Goal: Information Seeking & Learning: Learn about a topic

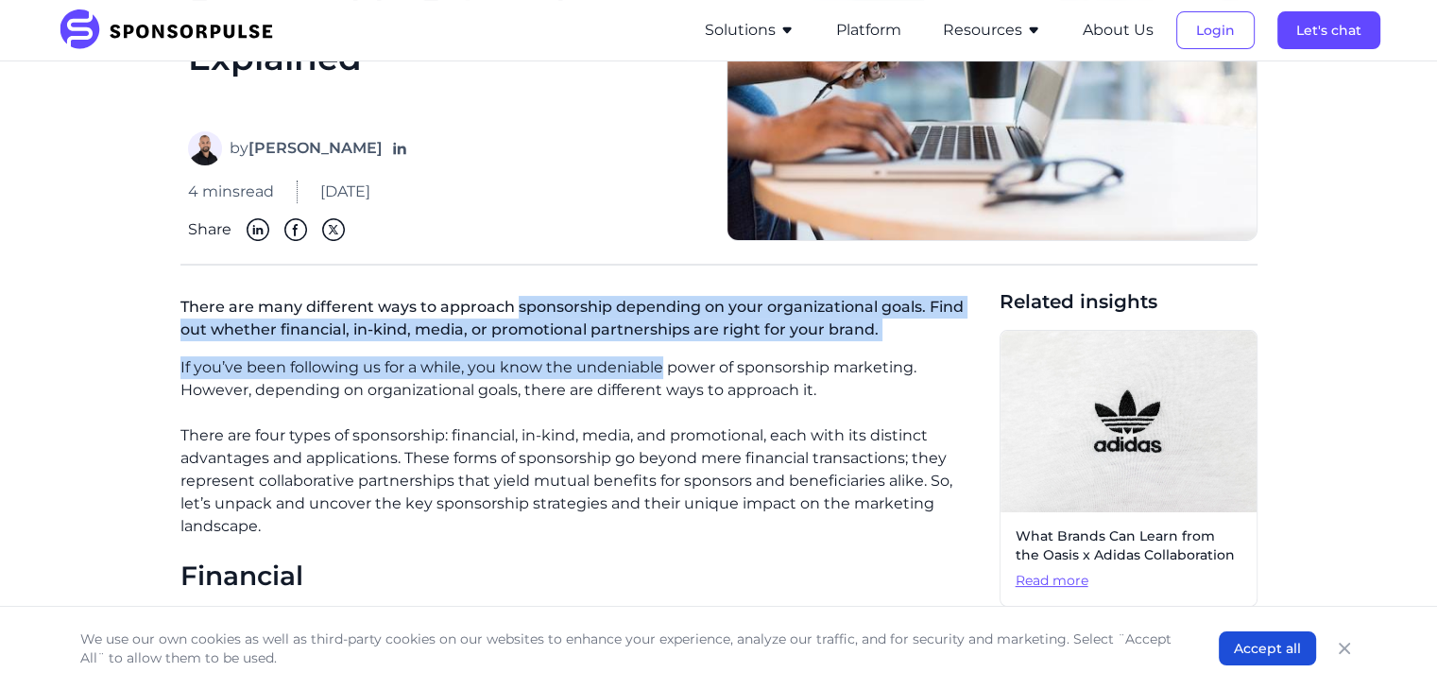
drag, startPoint x: 516, startPoint y: 311, endPoint x: 702, endPoint y: 412, distance: 211.8
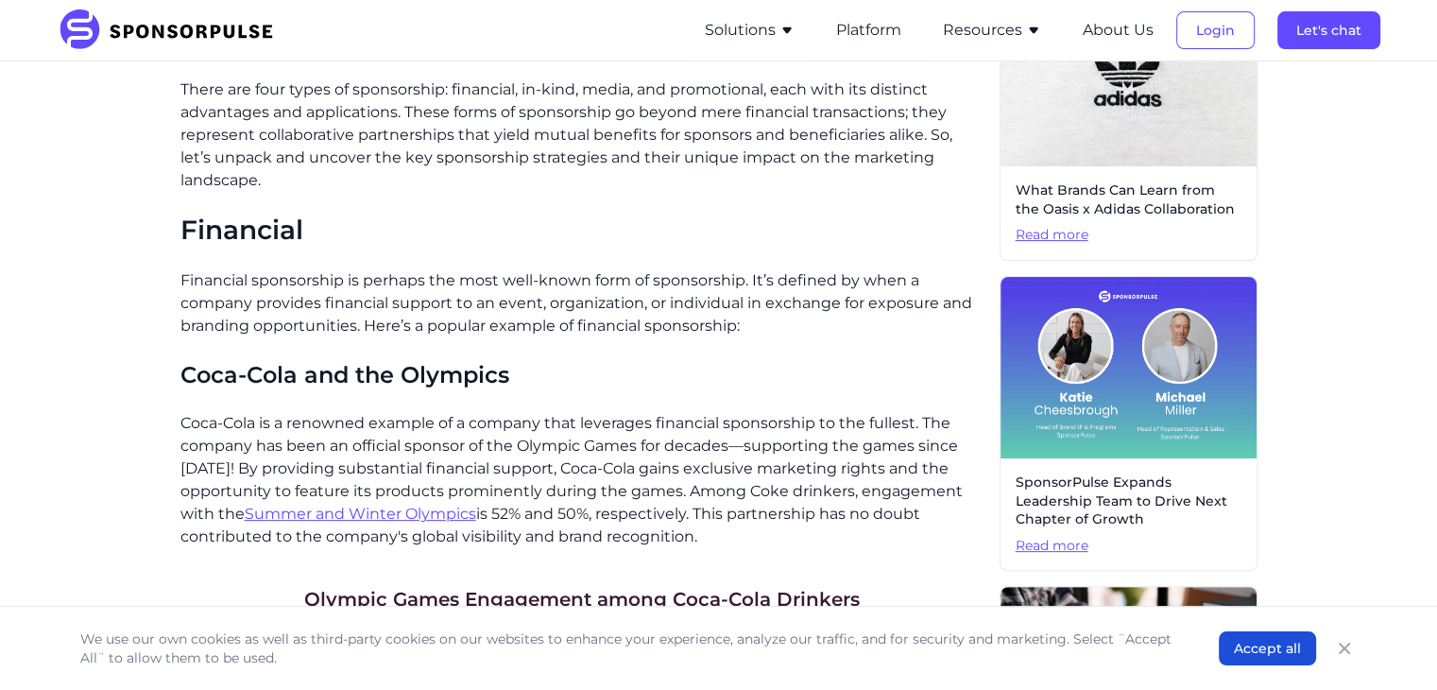
scroll to position [589, 0]
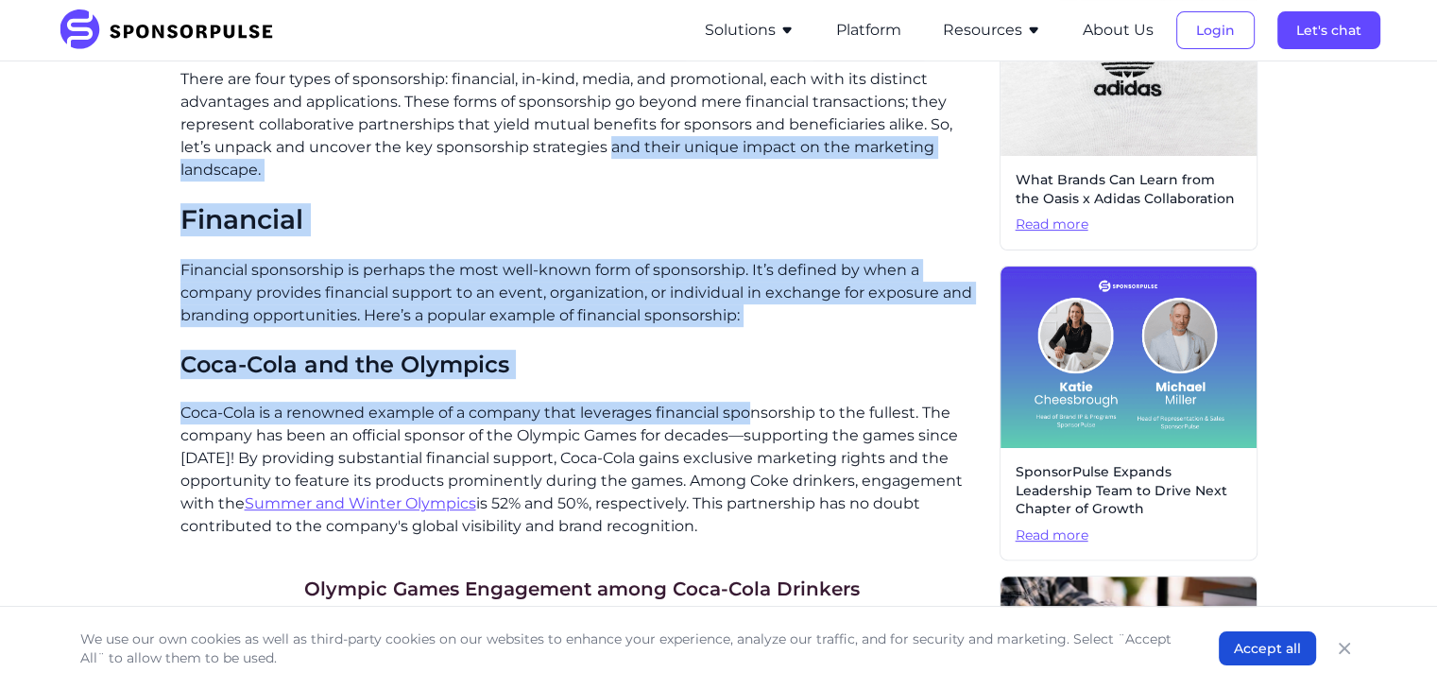
drag, startPoint x: 572, startPoint y: 163, endPoint x: 758, endPoint y: 443, distance: 336.7
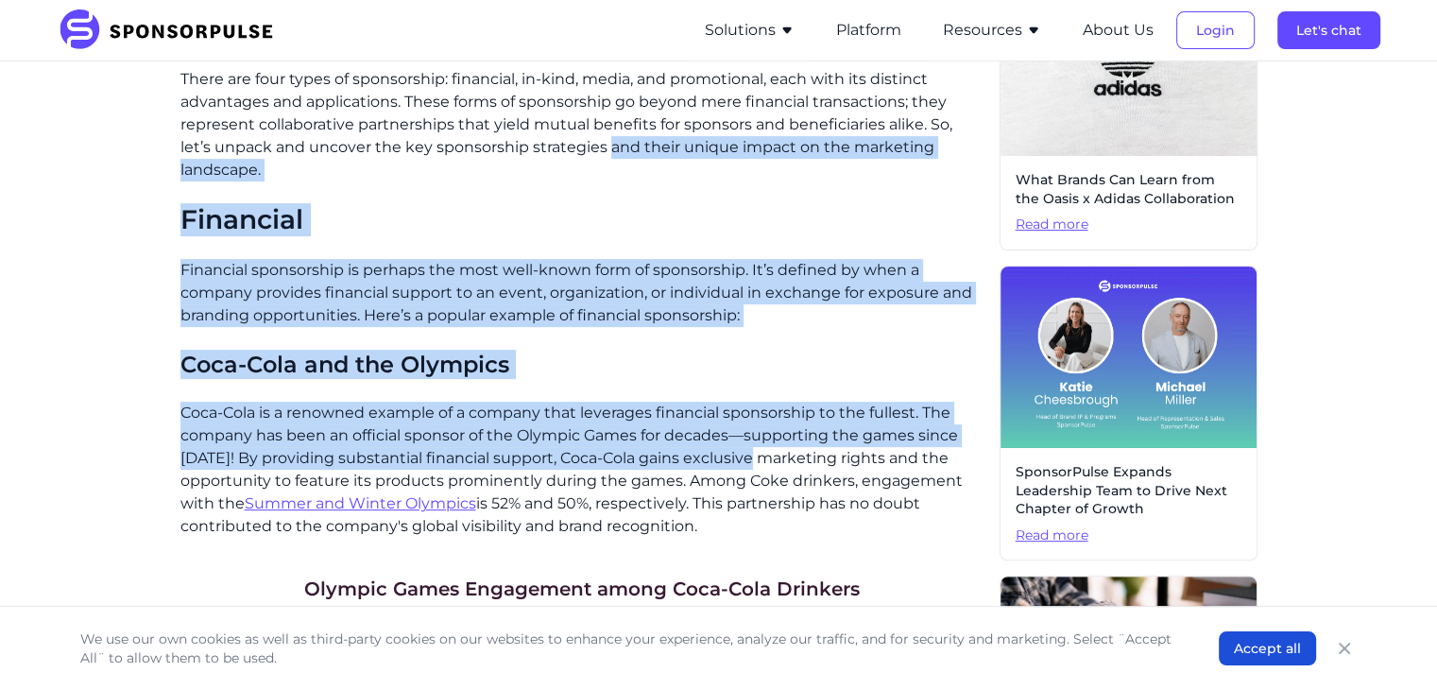
click at [758, 443] on p "Coca-Cola is a renowned example of a company that leverages financial sponsorsh…" at bounding box center [582, 470] width 804 height 136
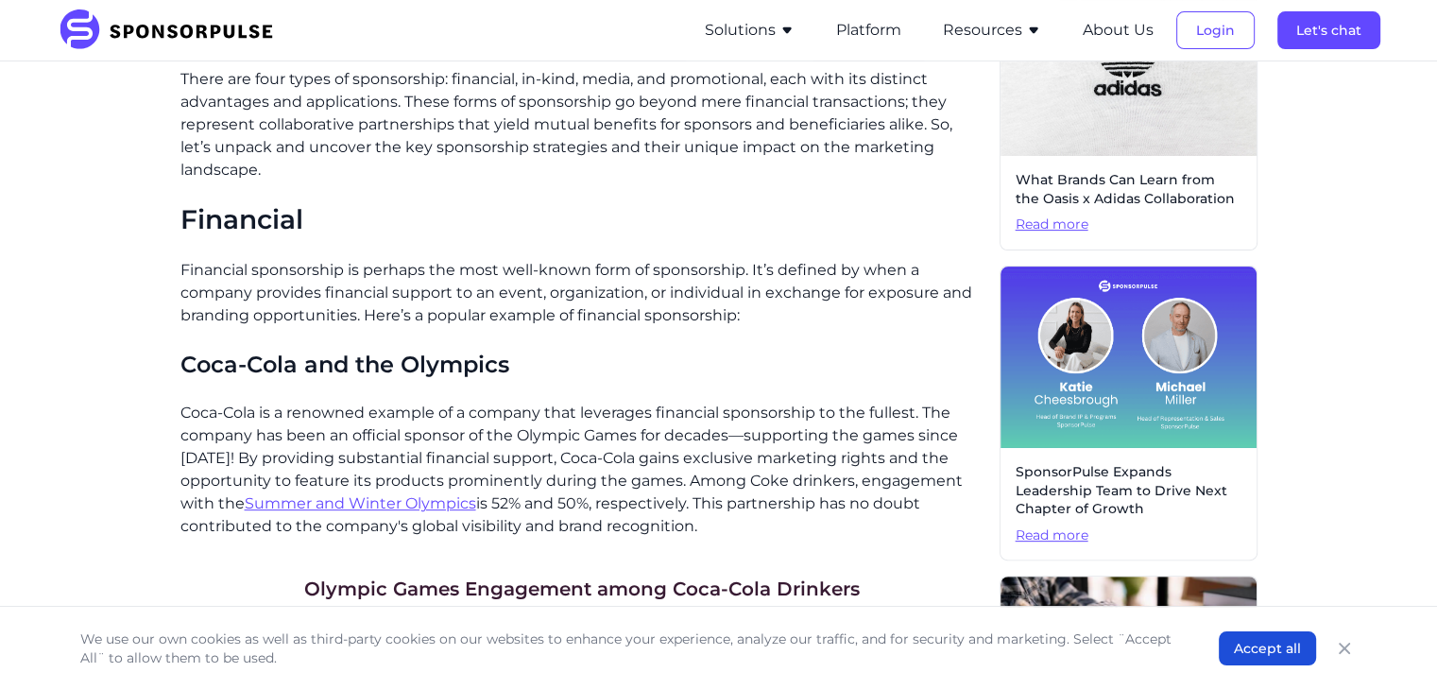
scroll to position [642, 0]
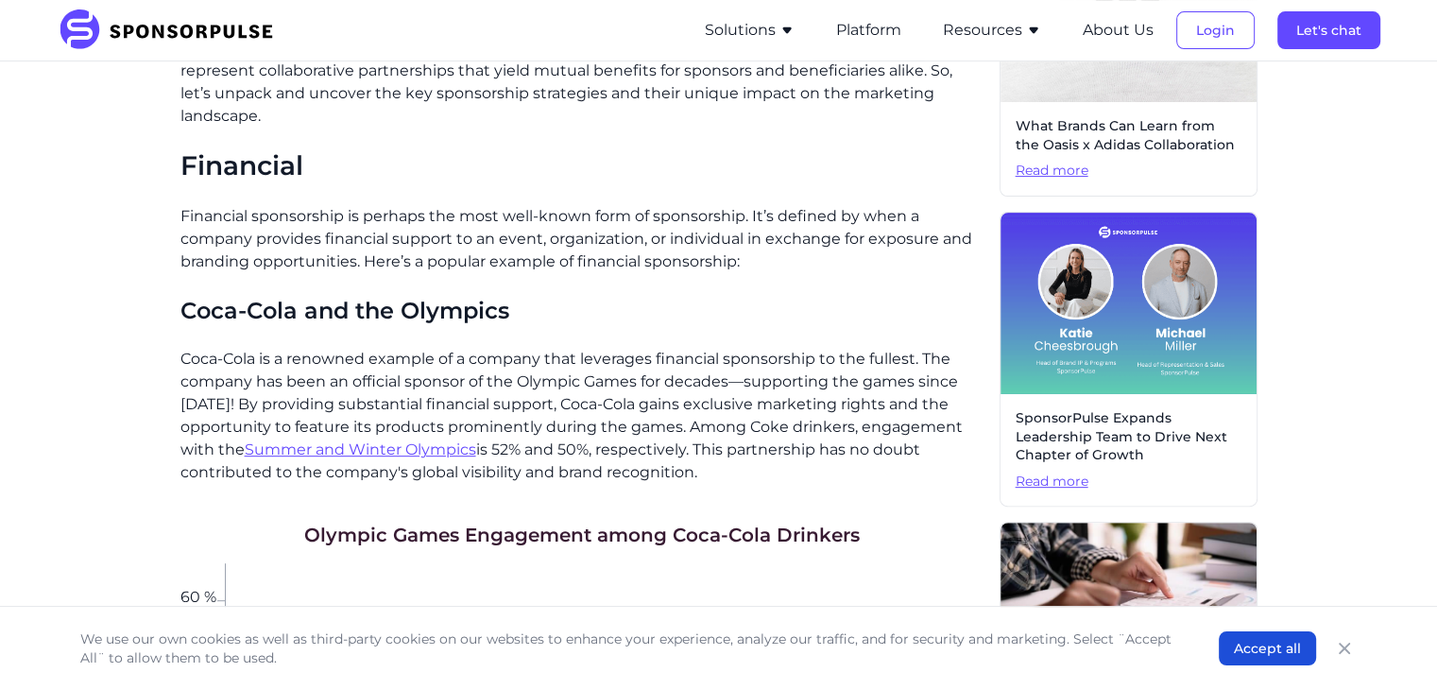
drag, startPoint x: 540, startPoint y: 150, endPoint x: 737, endPoint y: 443, distance: 353.3
click at [737, 443] on p "Coca-Cola is a renowned example of a company that leverages financial sponsorsh…" at bounding box center [582, 416] width 804 height 136
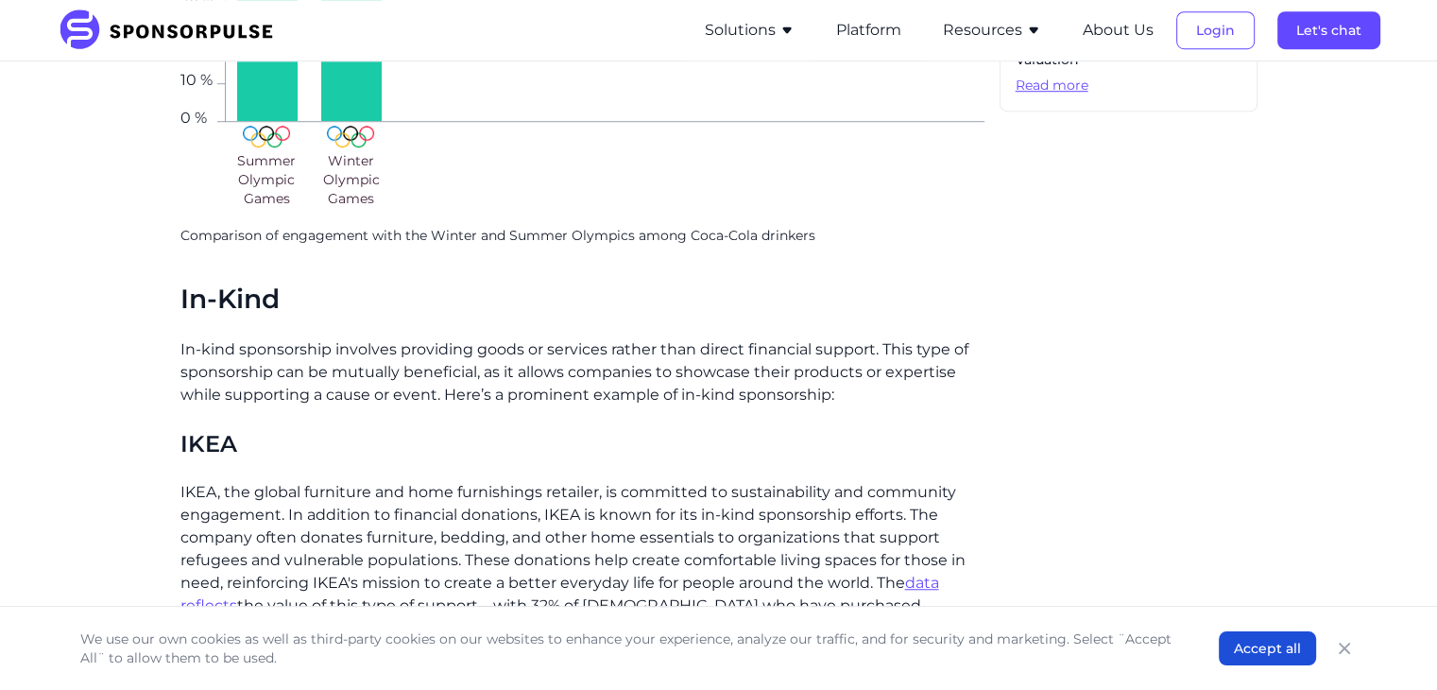
scroll to position [1429, 0]
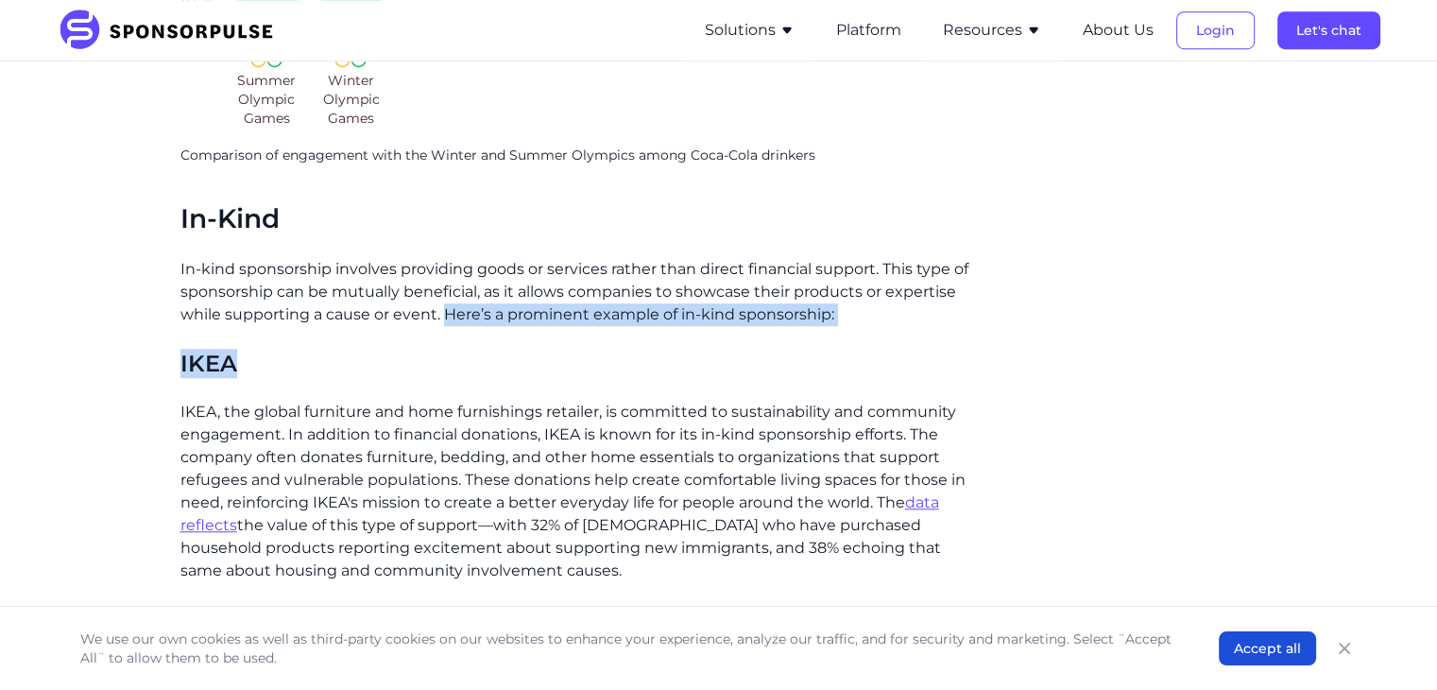
drag, startPoint x: 446, startPoint y: 283, endPoint x: 750, endPoint y: 516, distance: 383.4
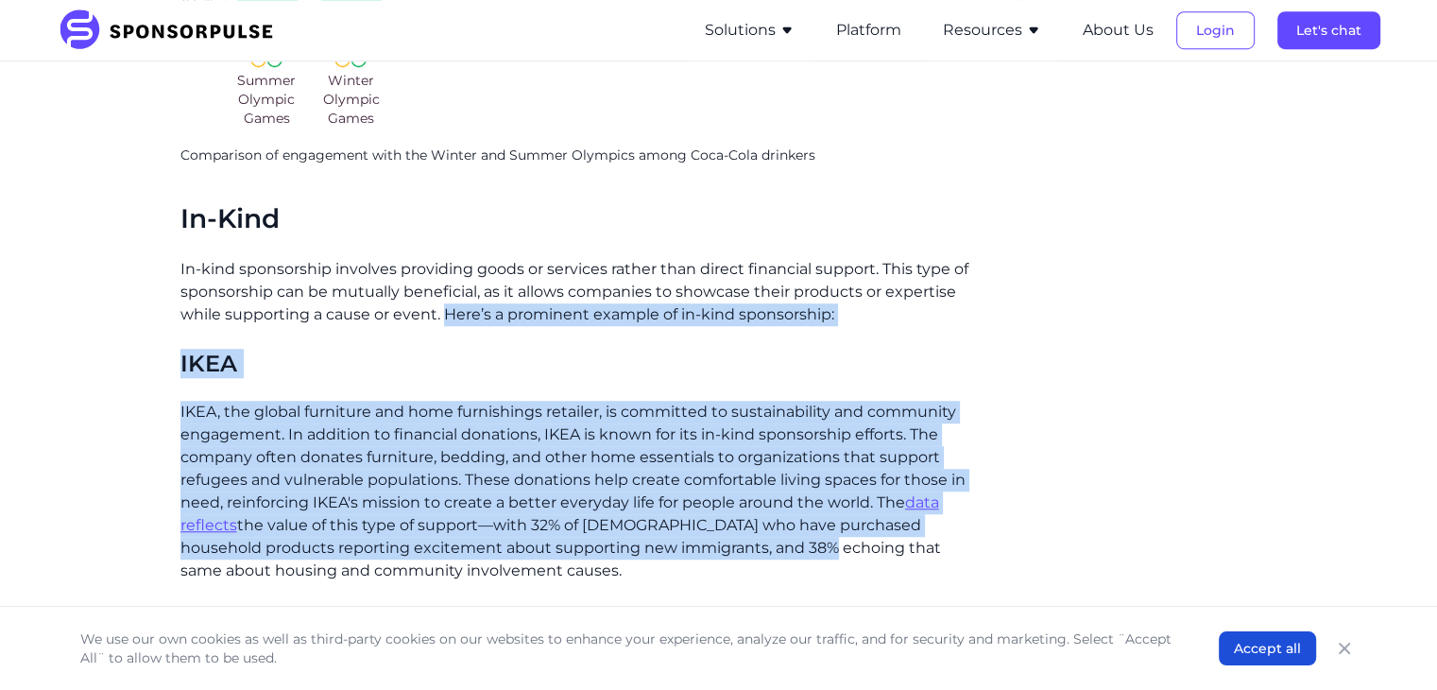
click at [750, 516] on p "IKEA, the global furniture and home furnishings retailer, is committed to susta…" at bounding box center [582, 491] width 804 height 181
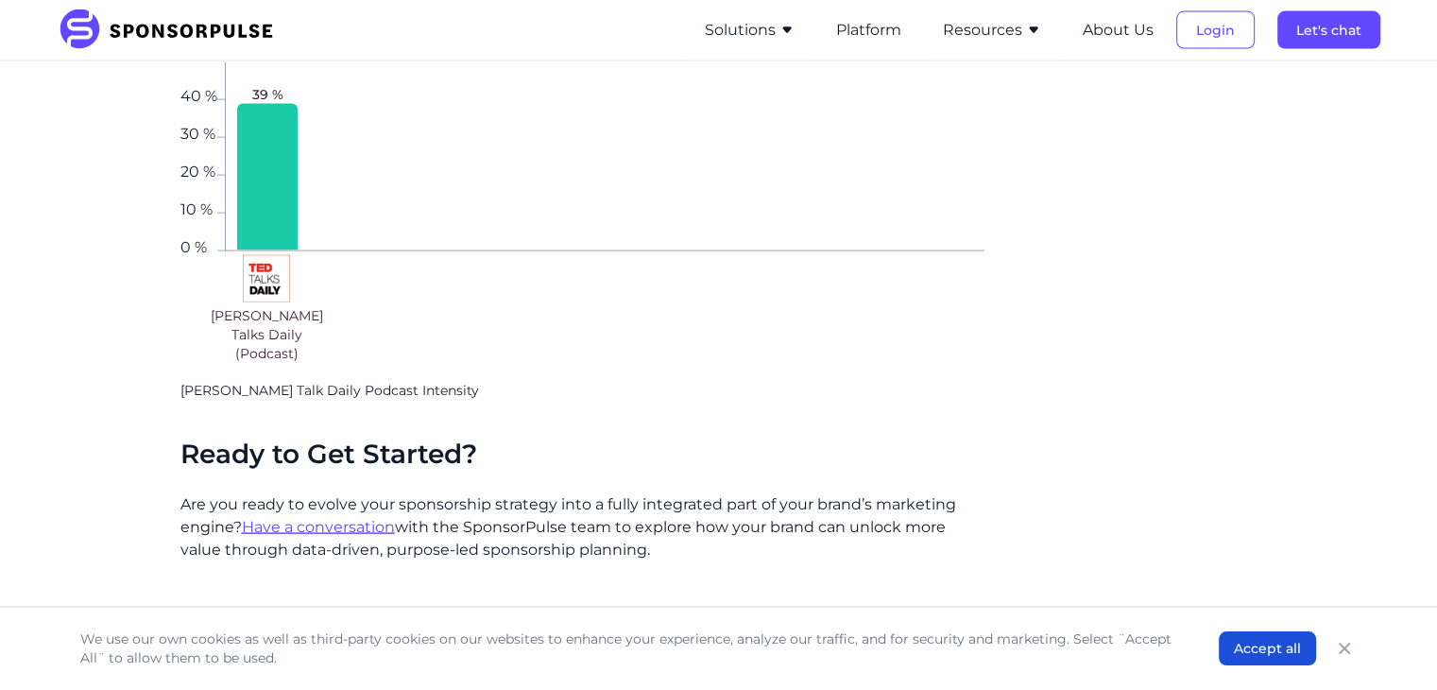
scroll to position [4363, 0]
